Goal: Information Seeking & Learning: Learn about a topic

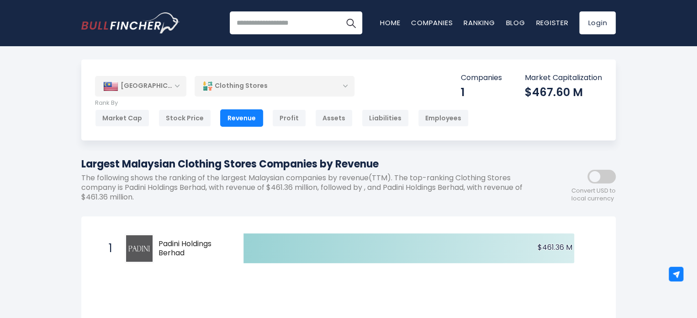
click at [603, 178] on span at bounding box center [602, 176] width 28 height 14
click at [608, 178] on span at bounding box center [602, 176] width 28 height 14
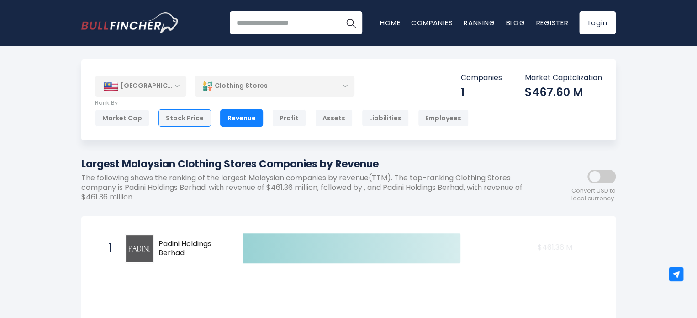
click at [196, 119] on div "Stock Price" at bounding box center [185, 117] width 53 height 17
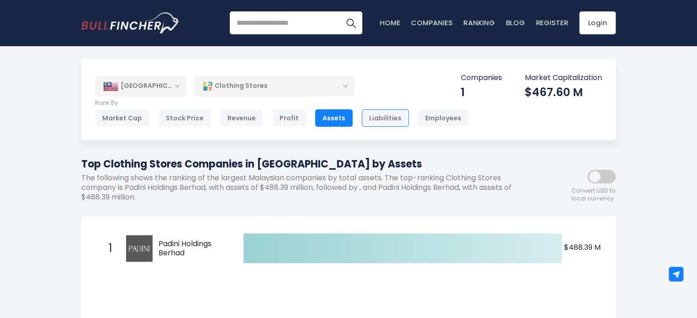
click at [392, 115] on div "Liabilities" at bounding box center [385, 117] width 47 height 17
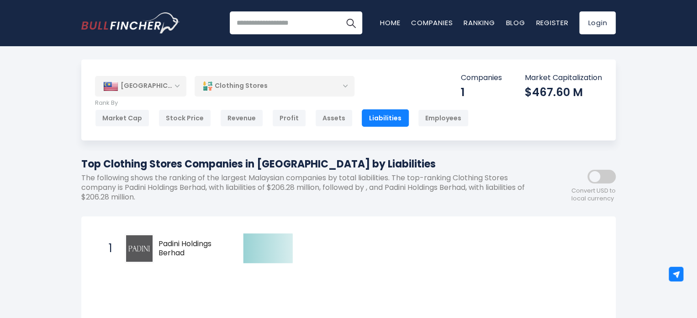
click at [609, 172] on span at bounding box center [602, 176] width 28 height 14
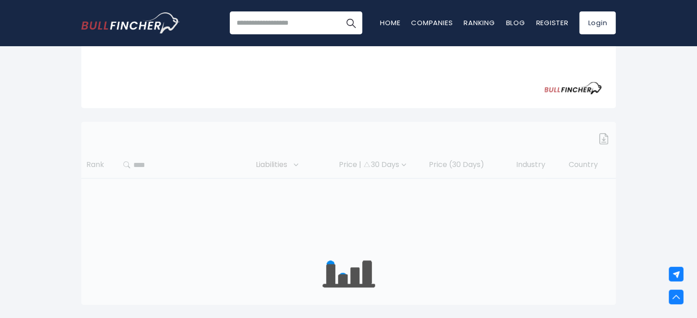
scroll to position [320, 0]
